Goal: Task Accomplishment & Management: Use online tool/utility

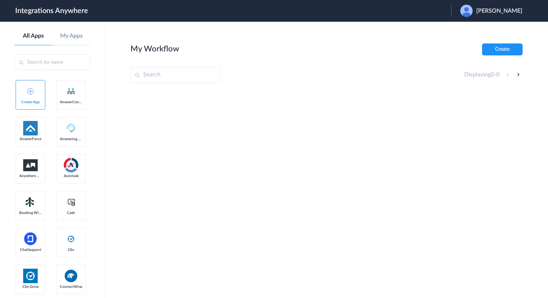
click at [494, 15] on div "[PERSON_NAME]" at bounding box center [494, 11] width 69 height 12
click at [486, 32] on li "Logout" at bounding box center [490, 29] width 78 height 13
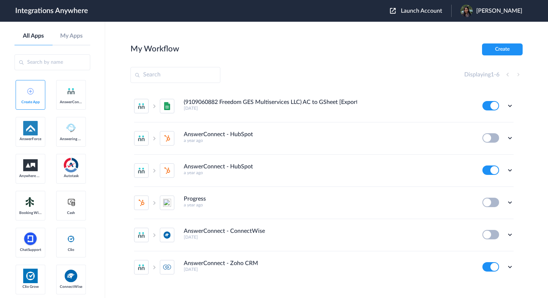
click at [414, 19] on header "Integrations Anywhere Launch Account [PERSON_NAME] My Account Logout" at bounding box center [274, 11] width 548 height 22
click at [421, 11] on span "Launch Account" at bounding box center [421, 11] width 41 height 6
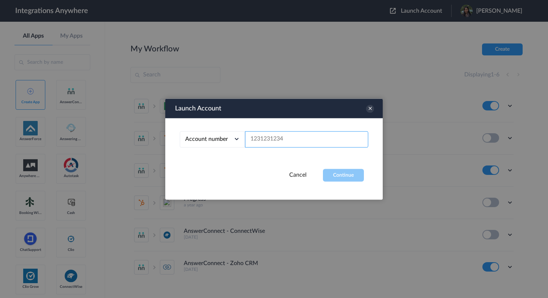
click at [297, 142] on input "text" at bounding box center [306, 139] width 123 height 16
paste input "8777290865"
type input "8777290865"
click at [346, 178] on button "Continue" at bounding box center [343, 175] width 41 height 13
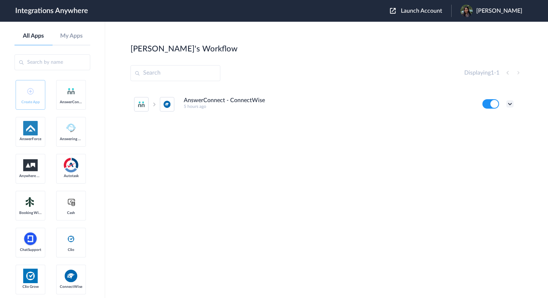
click at [510, 105] on icon at bounding box center [509, 103] width 7 height 7
click at [499, 134] on link "Task history" at bounding box center [489, 133] width 35 height 5
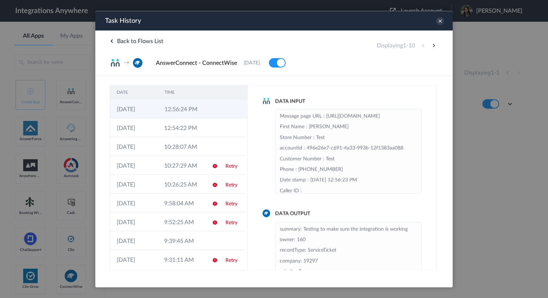
click at [222, 110] on td at bounding box center [233, 108] width 28 height 19
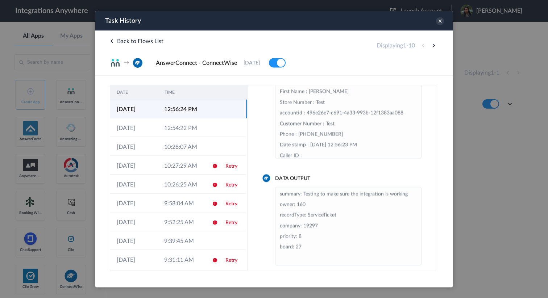
scroll to position [11, 0]
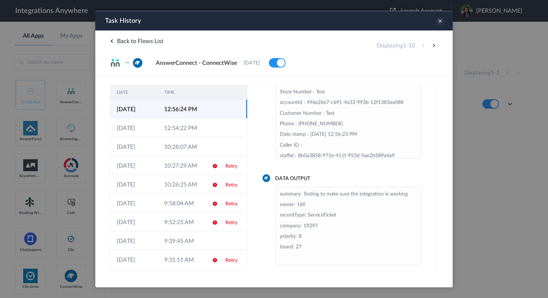
click at [437, 19] on icon at bounding box center [440, 21] width 8 height 8
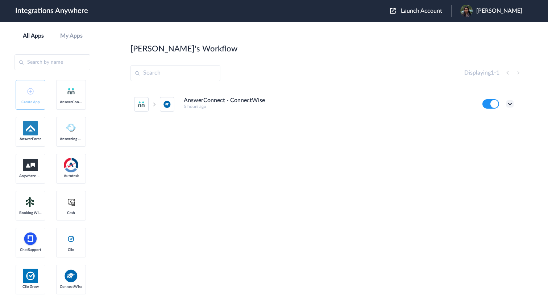
click at [509, 103] on icon at bounding box center [509, 103] width 7 height 7
click at [497, 121] on li "Edit" at bounding box center [489, 120] width 47 height 13
click at [509, 102] on icon at bounding box center [509, 103] width 7 height 7
click at [492, 132] on link "Task history" at bounding box center [489, 133] width 35 height 5
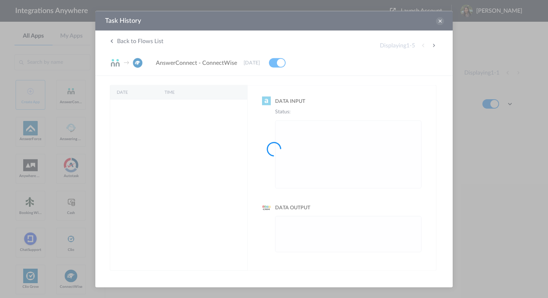
scroll to position [0, 0]
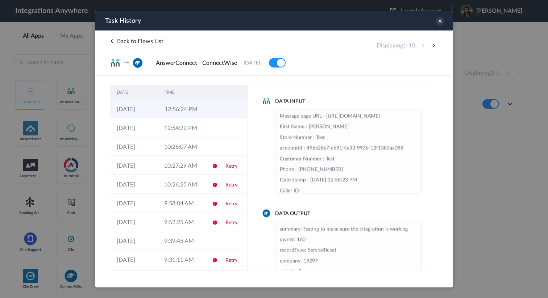
click at [223, 101] on td at bounding box center [233, 108] width 28 height 19
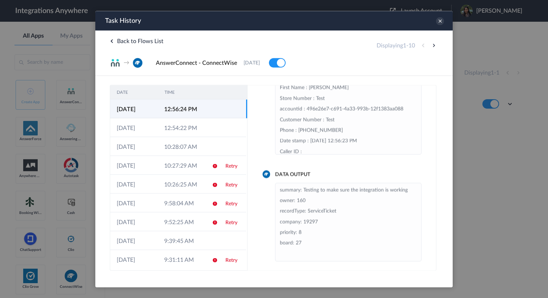
scroll to position [42, 0]
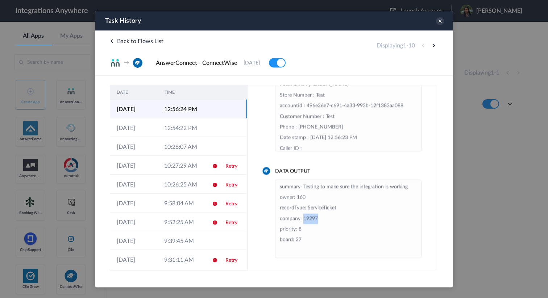
drag, startPoint x: 304, startPoint y: 219, endPoint x: 329, endPoint y: 217, distance: 25.4
click at [329, 218] on li "summary: Testing to make sure the integration is working owner: 160 recordType:…" at bounding box center [348, 218] width 137 height 75
click at [329, 217] on li "summary: Testing to make sure the integration is working owner: 160 recordType:…" at bounding box center [348, 218] width 137 height 75
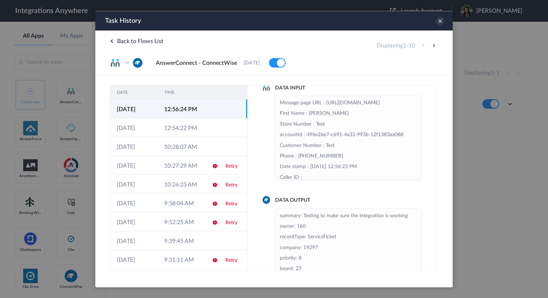
scroll to position [13, 0]
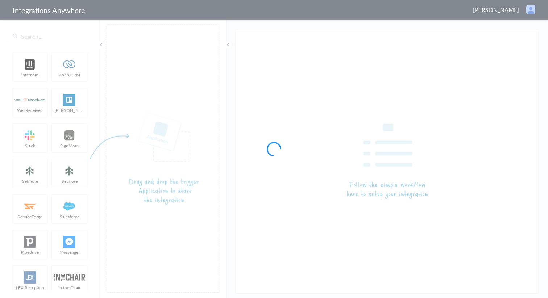
type input "AnswerConnect - ConnectWise"
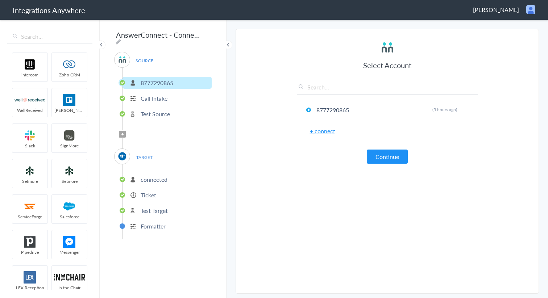
click at [150, 209] on p "Test Target" at bounding box center [154, 210] width 27 height 8
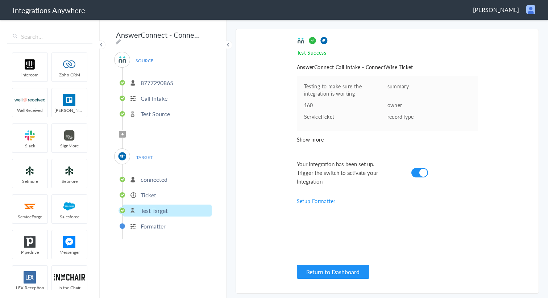
click at [157, 195] on li "Ticket" at bounding box center [166, 195] width 89 height 12
